Goal: Information Seeking & Learning: Learn about a topic

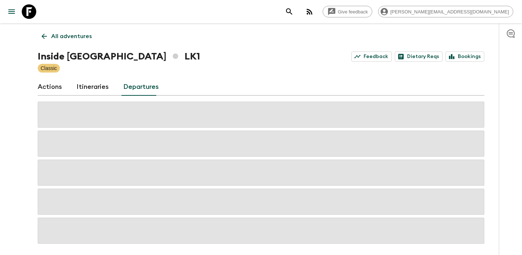
click at [94, 95] on link "Itineraries" at bounding box center [92, 86] width 32 height 17
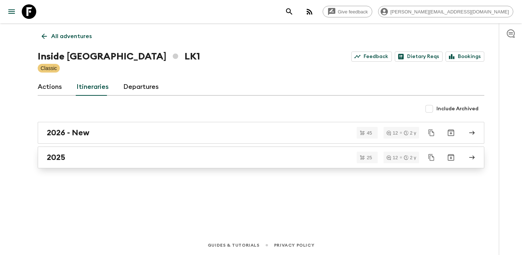
click at [92, 151] on link "2025" at bounding box center [261, 157] width 446 height 22
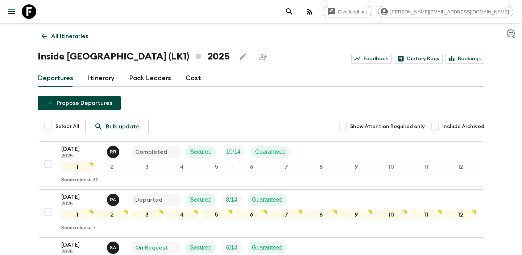
click at [107, 83] on link "Itinerary" at bounding box center [101, 78] width 27 height 17
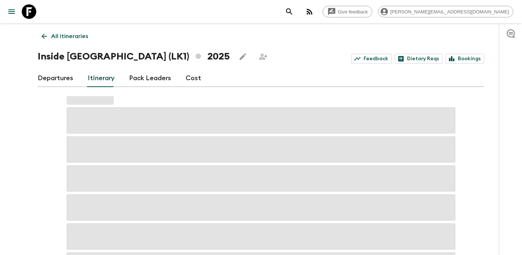
click at [203, 74] on div "Departures Itinerary Pack Leaders Cost" at bounding box center [261, 78] width 446 height 17
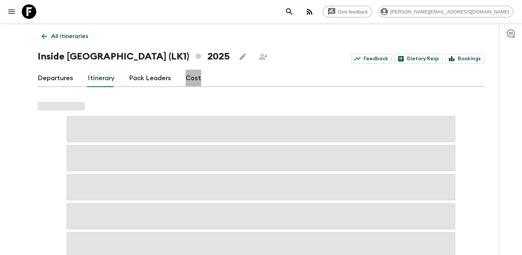
click at [193, 78] on link "Cost" at bounding box center [194, 78] width 16 height 17
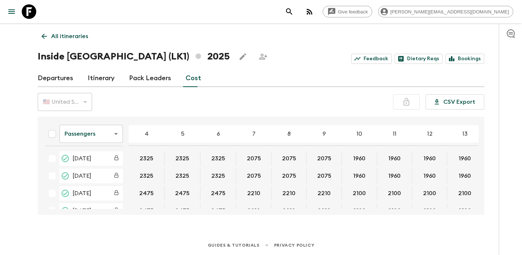
click at [99, 129] on body "Give feedback [PERSON_NAME][EMAIL_ADDRESS][DOMAIN_NAME] All itineraries Inside …" at bounding box center [261, 127] width 522 height 255
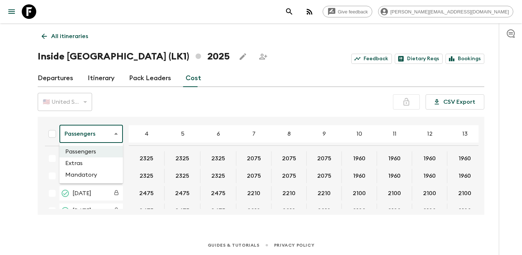
click at [154, 101] on div at bounding box center [261, 127] width 522 height 255
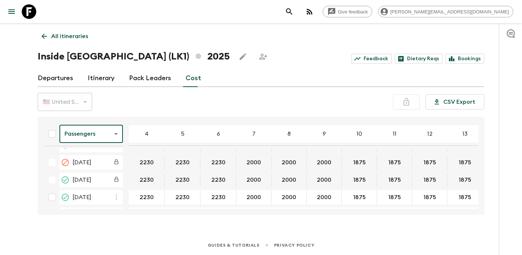
scroll to position [296, 0]
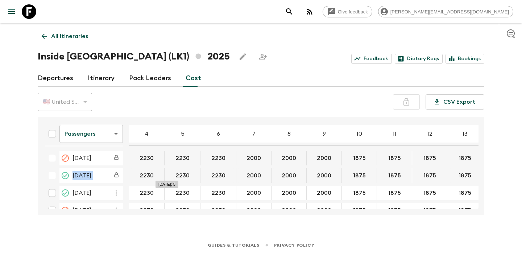
drag, startPoint x: 73, startPoint y: 175, endPoint x: 172, endPoint y: 175, distance: 98.9
click at [172, 175] on tr "[DATE] 2230 2230 2230 2000 2000 2000 1875 1875 1875 1875 1875" at bounding box center [331, 175] width 584 height 14
click at [183, 175] on button "2230" at bounding box center [183, 175] width 32 height 14
click at [194, 174] on button "2230" at bounding box center [183, 175] width 32 height 14
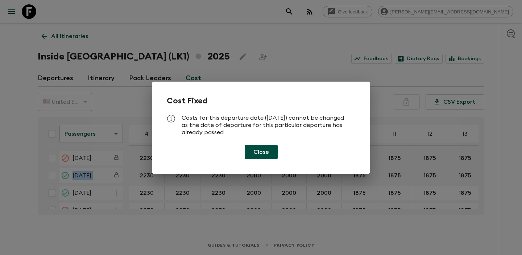
click at [256, 153] on button "Close" at bounding box center [261, 152] width 33 height 14
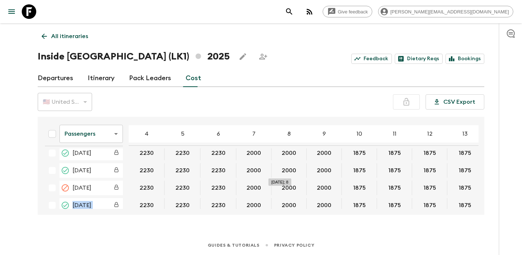
scroll to position [318, 0]
